Goal: Transaction & Acquisition: Purchase product/service

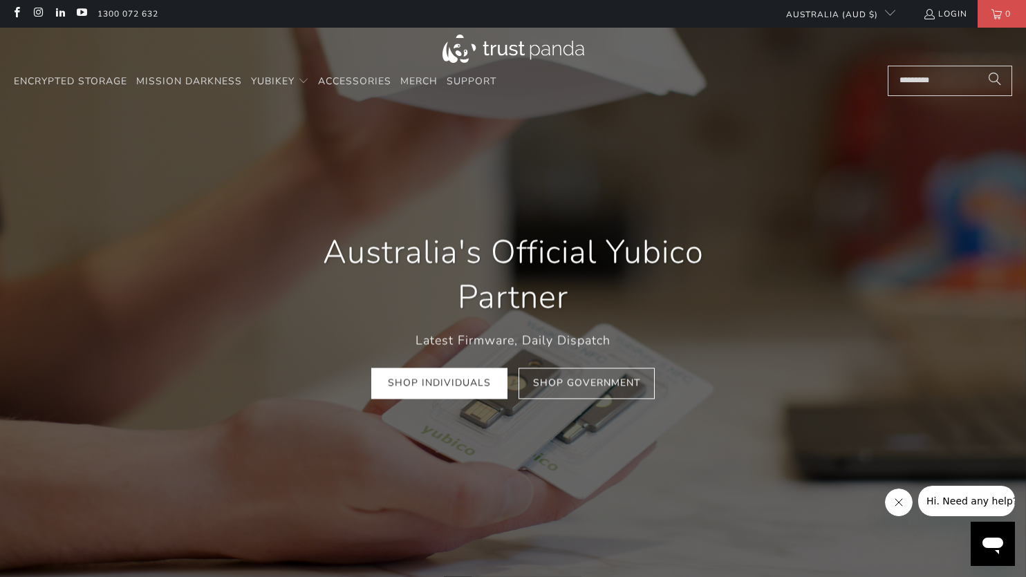
click at [930, 86] on input "Search..." at bounding box center [950, 81] width 124 height 30
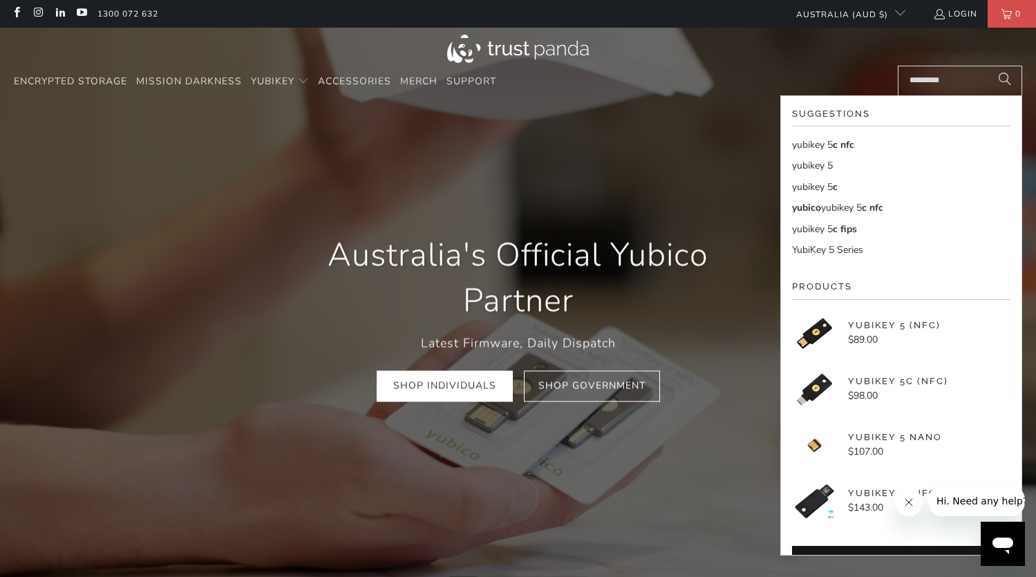
type input "*********"
click at [988, 66] on button "Search" at bounding box center [1005, 81] width 35 height 30
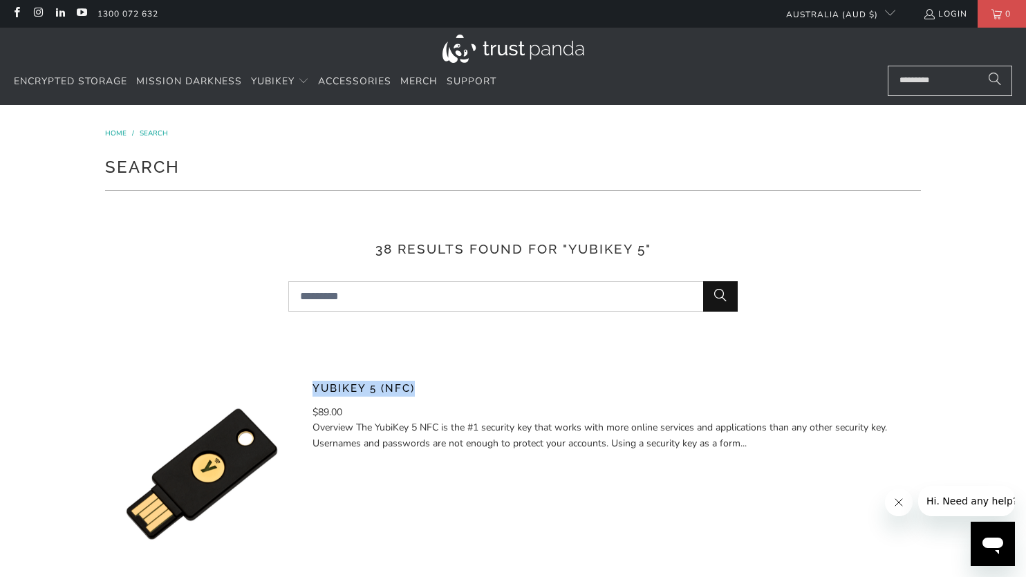
drag, startPoint x: 423, startPoint y: 388, endPoint x: 229, endPoint y: 77, distance: 366.7
click at [309, 385] on div "YubiKey 5 (NFC) $89.00" at bounding box center [513, 475] width 816 height 222
copy link "YubiKey 5 (NFC)"
click at [348, 385] on link "YubiKey 5 (NFC)" at bounding box center [363, 388] width 102 height 12
